Goal: Task Accomplishment & Management: Use online tool/utility

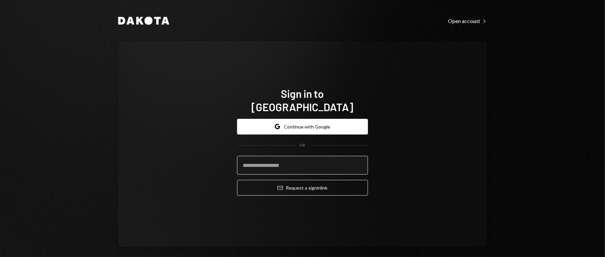
click at [275, 163] on input "email" at bounding box center [302, 165] width 131 height 19
type input "**********"
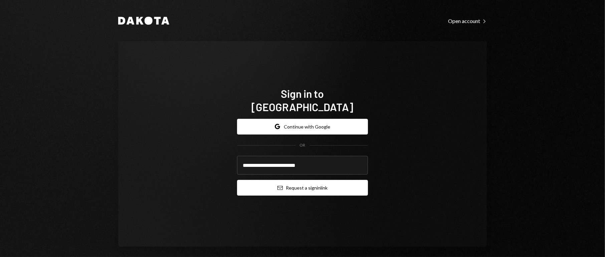
click at [286, 180] on button "Email Request a sign in link" at bounding box center [302, 188] width 131 height 16
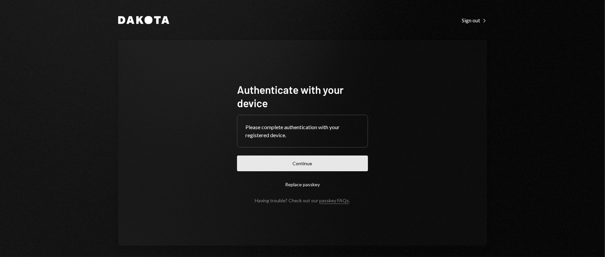
click at [281, 160] on button "Continue" at bounding box center [302, 163] width 131 height 16
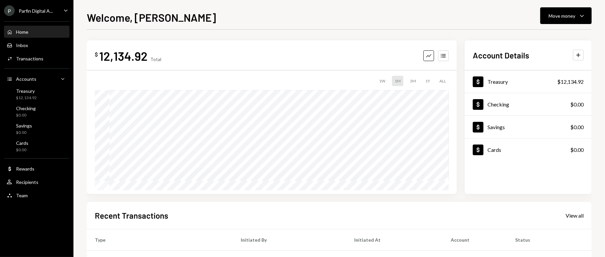
click at [53, 9] on div "P Parfin Digital A... Caret Down" at bounding box center [36, 10] width 73 height 11
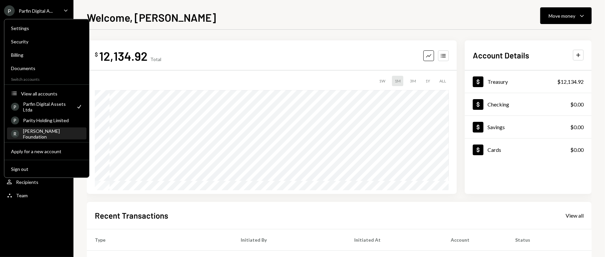
click at [43, 133] on div "[PERSON_NAME] Foundation" at bounding box center [52, 133] width 59 height 11
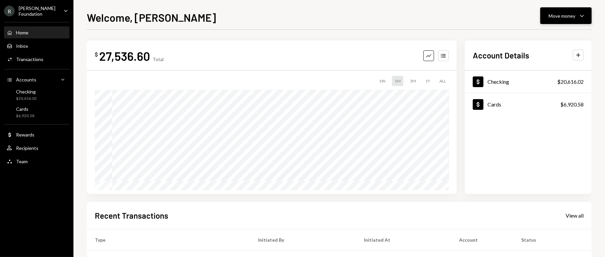
click at [556, 12] on div "Move money" at bounding box center [561, 15] width 27 height 7
click at [548, 33] on div "Send" at bounding box center [560, 35] width 49 height 7
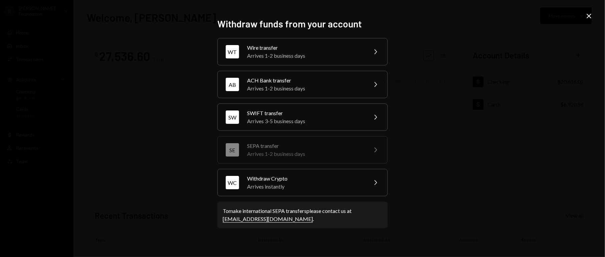
click at [457, 162] on div "Withdraw funds from your account WT Wire transfer Arrives 1-2 business days Che…" at bounding box center [302, 128] width 605 height 257
click at [439, 203] on div "Withdraw funds from your account WT Wire transfer Arrives 1-2 business days Che…" at bounding box center [302, 128] width 605 height 257
